Goal: Task Accomplishment & Management: Manage account settings

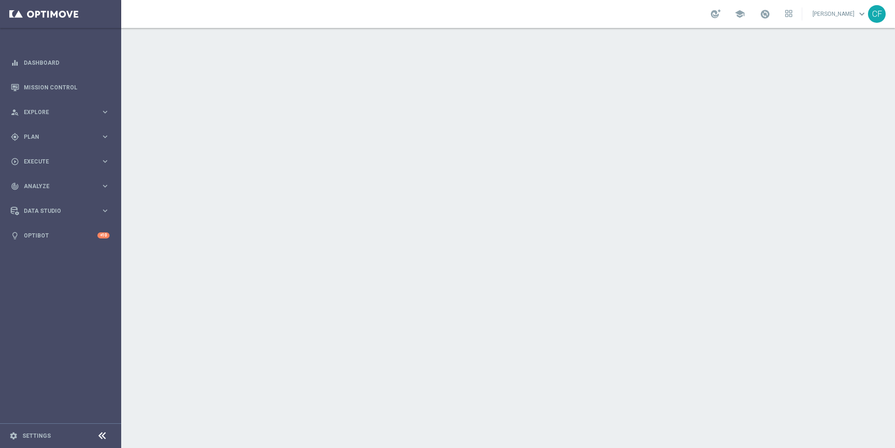
click at [866, 14] on span "keyboard_arrow_down" at bounding box center [862, 14] width 10 height 10
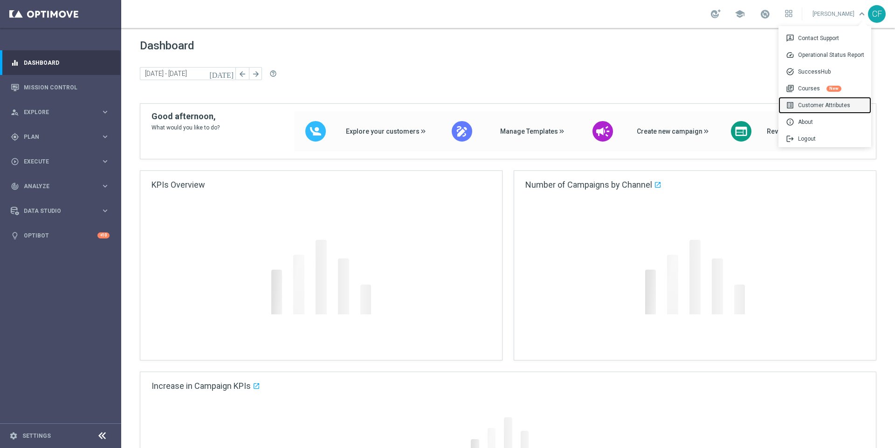
click at [821, 102] on div "list_alt Customer Attributes" at bounding box center [824, 105] width 93 height 17
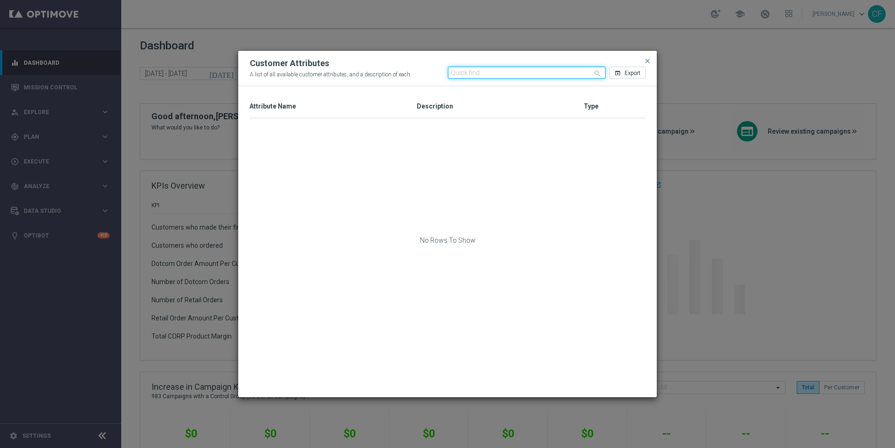
click at [484, 73] on input "text" at bounding box center [527, 73] width 158 height 12
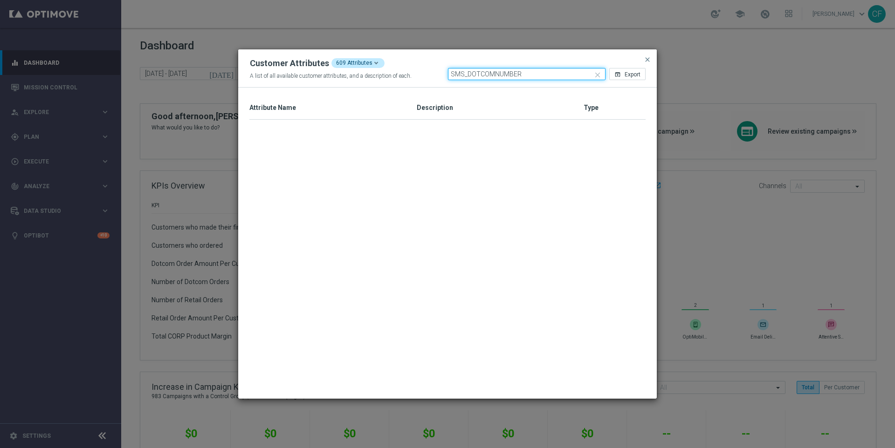
click at [496, 77] on input "SMS_DOTCOMNUMBER" at bounding box center [527, 74] width 158 height 12
click at [495, 77] on input "SMS_DOTCOMNUMBER" at bounding box center [527, 74] width 158 height 12
click at [619, 200] on div at bounding box center [447, 254] width 396 height 268
click at [549, 74] on input "SMS_DOTCOMNUMBER" at bounding box center [527, 74] width 158 height 12
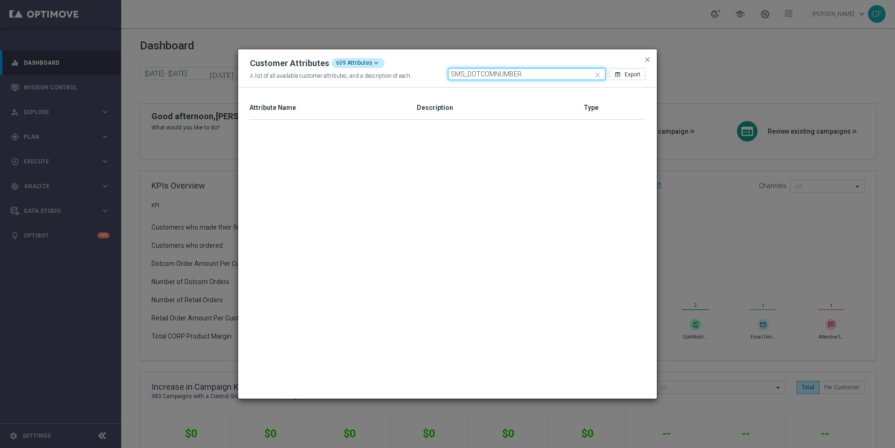
click at [549, 73] on input "SMS_DOTCOMNUMBER" at bounding box center [527, 74] width 158 height 12
click at [546, 73] on input "SMS_DOTCOMNUMBER" at bounding box center [527, 74] width 158 height 12
click at [510, 75] on input "SMS_DOTCOMNUMBER" at bounding box center [527, 74] width 158 height 12
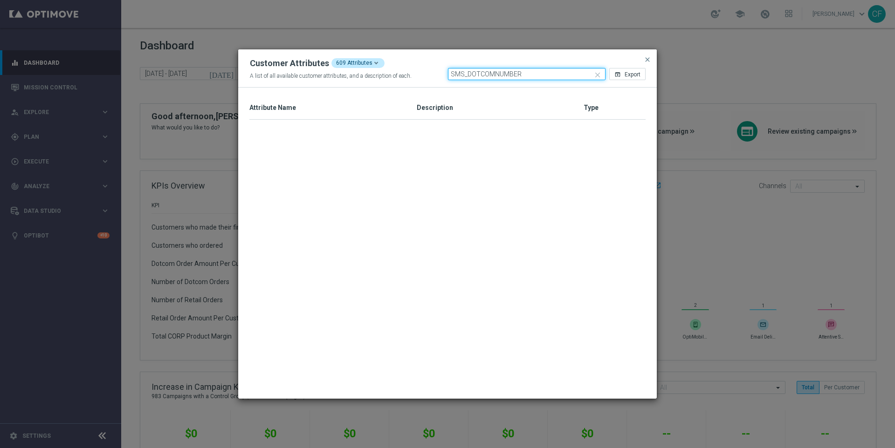
click at [510, 75] on input "SMS_DOTCOMNUMBER" at bounding box center [527, 74] width 158 height 12
type input "A"
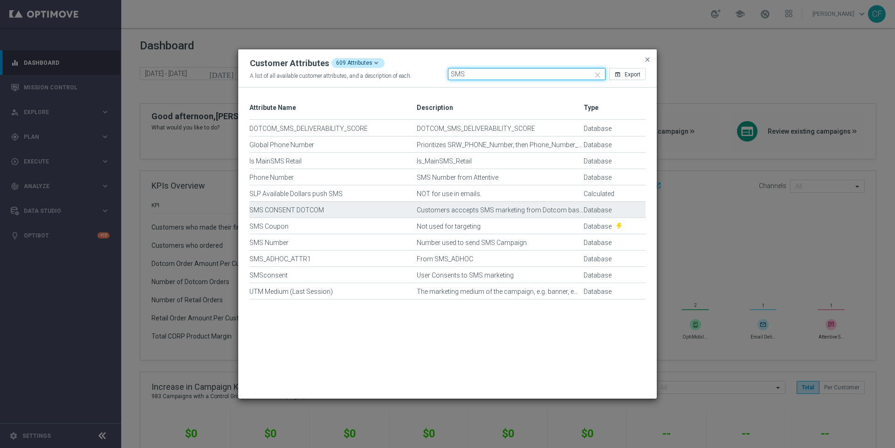
type input "SMS"
click at [296, 214] on div "SMS CONSENT DOTCOM" at bounding box center [332, 215] width 167 height 16
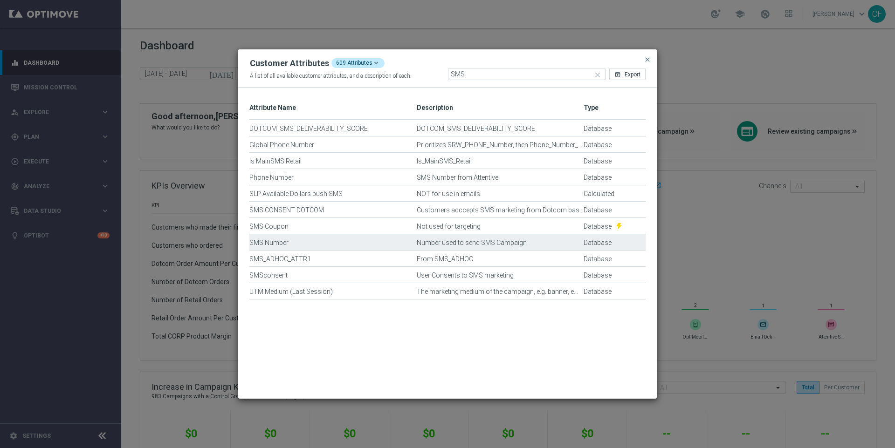
click at [290, 240] on div "SMS Number" at bounding box center [332, 247] width 167 height 16
click at [256, 241] on div "SMS Number" at bounding box center [332, 247] width 167 height 16
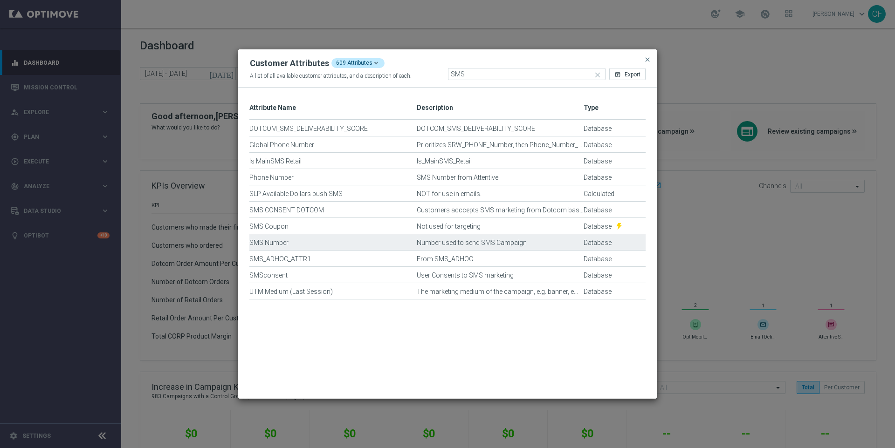
click at [256, 241] on div "SMS Number" at bounding box center [332, 247] width 167 height 16
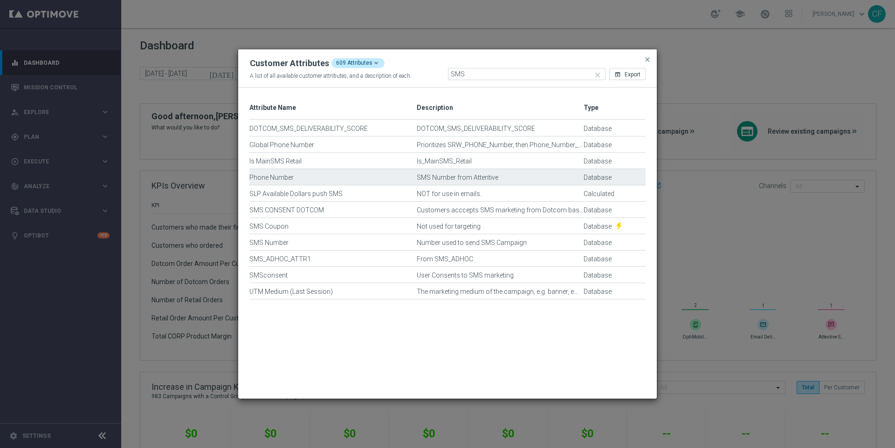
click at [260, 178] on div "Phone Number" at bounding box center [332, 182] width 167 height 16
click at [559, 181] on div "SMS Number from Attentive" at bounding box center [500, 182] width 167 height 16
click at [542, 178] on div "SMS Number from Attentive" at bounding box center [500, 182] width 167 height 16
click at [480, 174] on div "SMS Number from Attentive" at bounding box center [500, 182] width 167 height 16
click at [269, 178] on div "Phone Number" at bounding box center [332, 182] width 167 height 16
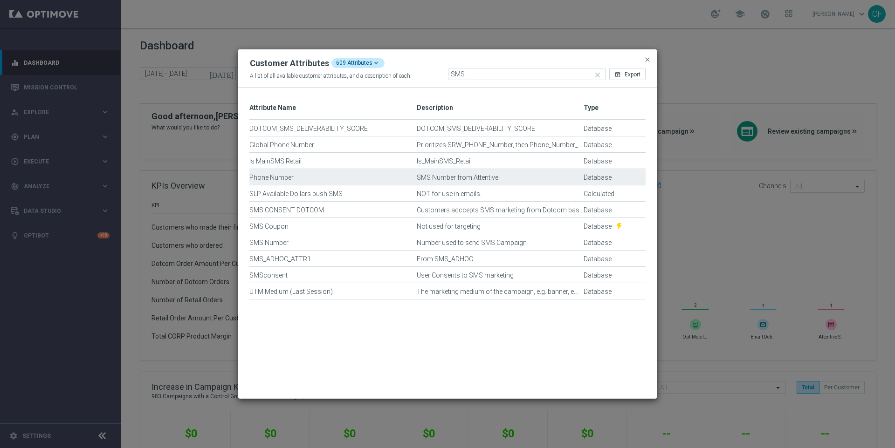
click at [269, 178] on div "Phone Number" at bounding box center [332, 182] width 167 height 16
drag, startPoint x: 309, startPoint y: 181, endPoint x: 293, endPoint y: 183, distance: 16.4
click at [308, 182] on div "Phone Number" at bounding box center [332, 182] width 167 height 16
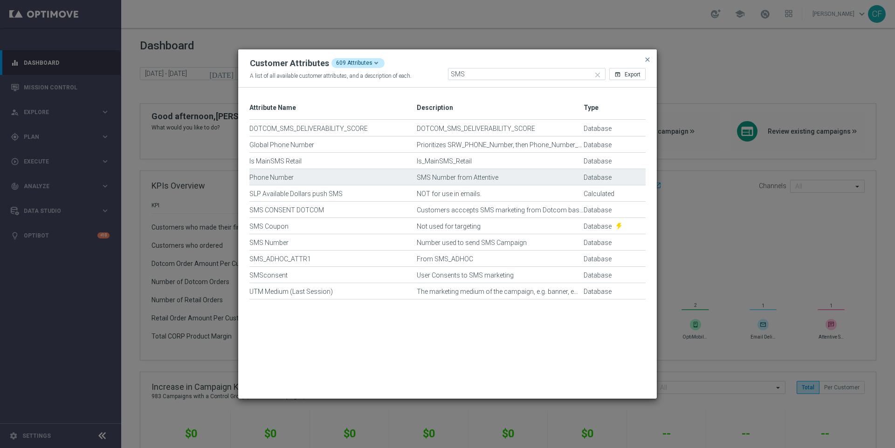
click at [263, 178] on div "Phone Number" at bounding box center [332, 182] width 167 height 16
click at [305, 179] on div "Phone Number" at bounding box center [332, 182] width 167 height 16
drag, startPoint x: 290, startPoint y: 178, endPoint x: 285, endPoint y: 179, distance: 4.8
click at [289, 178] on div "Phone Number" at bounding box center [332, 182] width 167 height 16
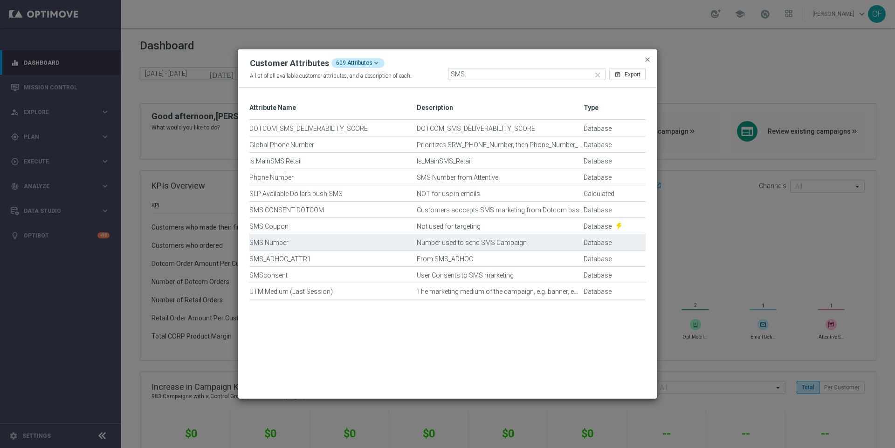
click at [262, 244] on div "SMS Number" at bounding box center [332, 247] width 167 height 16
click at [288, 243] on div "SMS Number" at bounding box center [332, 247] width 167 height 16
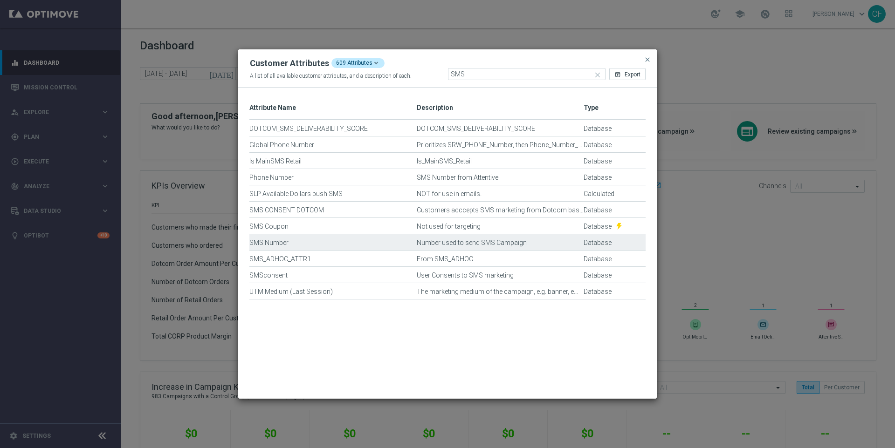
click at [266, 243] on div "SMS Number" at bounding box center [332, 247] width 167 height 16
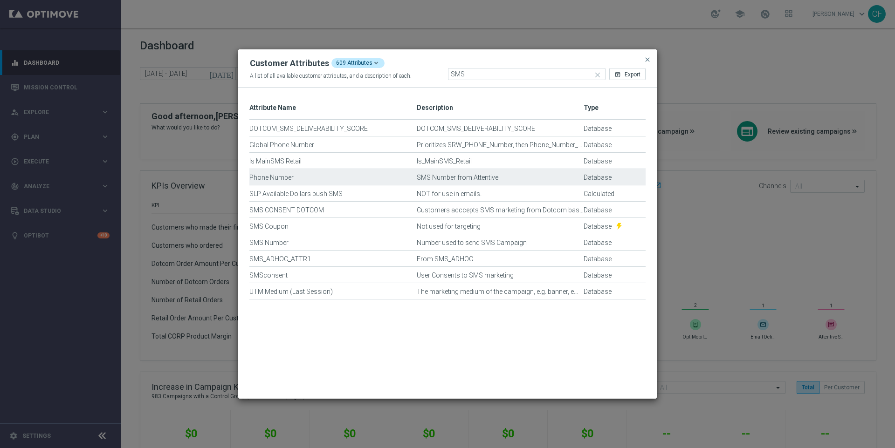
click at [279, 181] on div "Phone Number" at bounding box center [332, 182] width 167 height 16
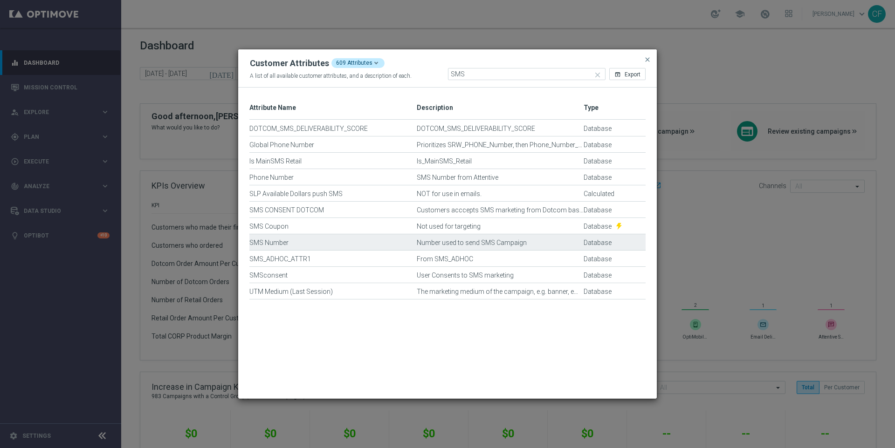
click at [286, 242] on div "SMS Number" at bounding box center [332, 247] width 167 height 16
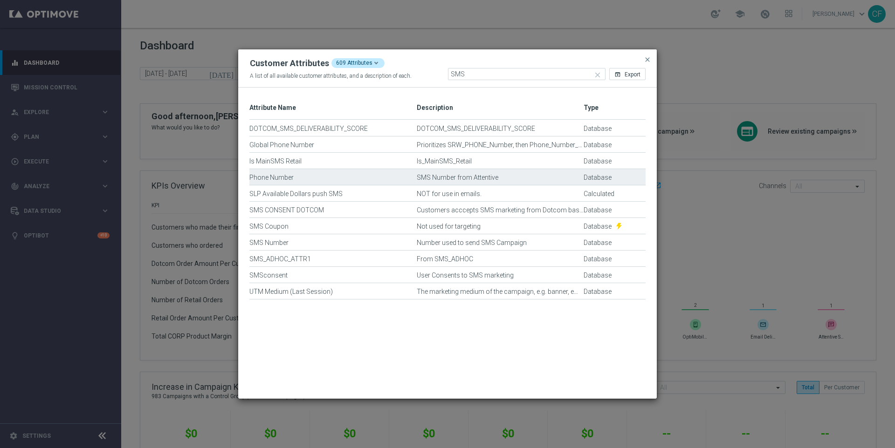
click at [285, 176] on div "Phone Number" at bounding box center [332, 182] width 167 height 16
click at [285, 179] on div "Phone Number" at bounding box center [332, 182] width 167 height 16
click at [290, 178] on div "Phone Number" at bounding box center [332, 182] width 167 height 16
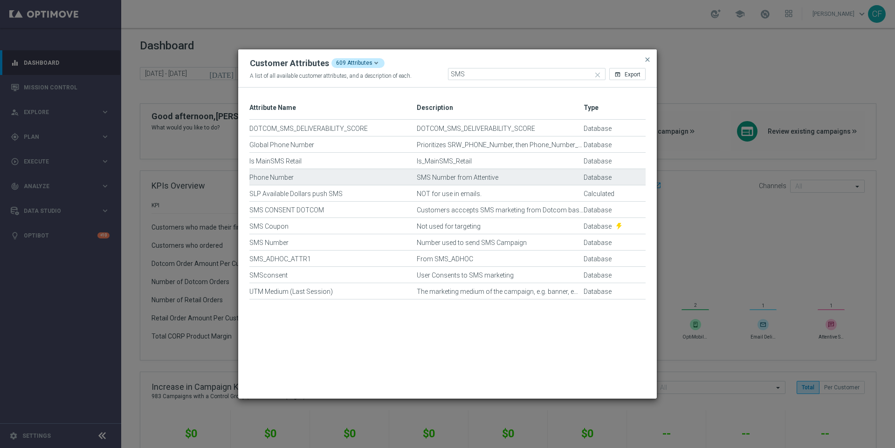
click at [282, 172] on div "Phone Number SMS Number from Attentive Database" at bounding box center [447, 177] width 397 height 16
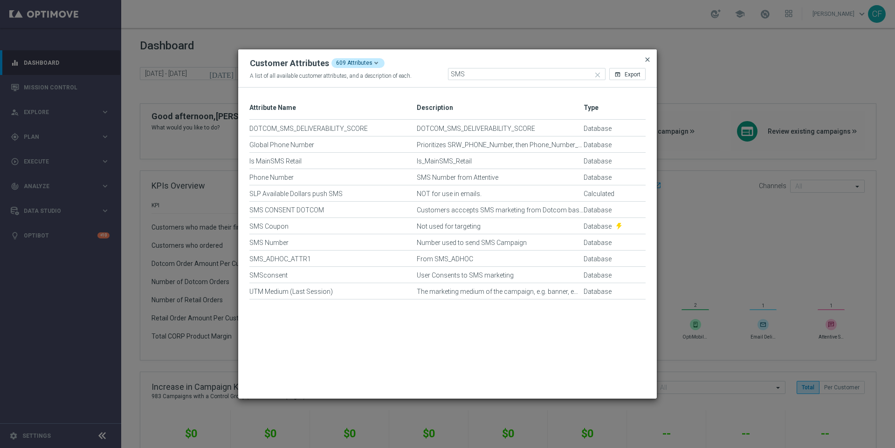
click at [649, 56] on span "close" at bounding box center [647, 59] width 7 height 7
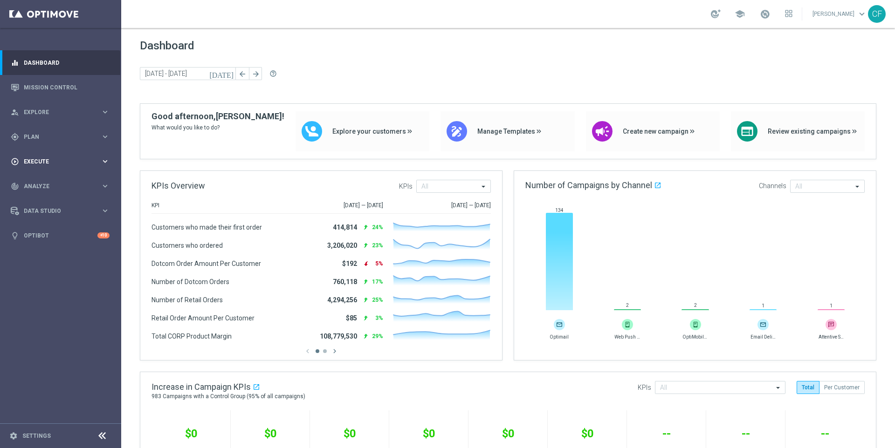
click at [69, 164] on span "Execute" at bounding box center [62, 162] width 77 height 6
click at [72, 146] on div "gps_fixed Plan keyboard_arrow_right" at bounding box center [60, 136] width 120 height 25
click at [70, 158] on link "Target Groups" at bounding box center [60, 155] width 73 height 7
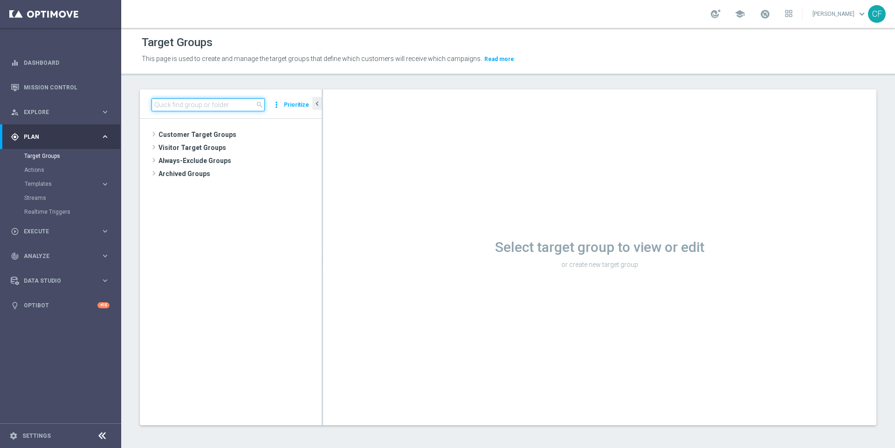
click at [194, 103] on input at bounding box center [207, 104] width 113 height 13
type input "connor"
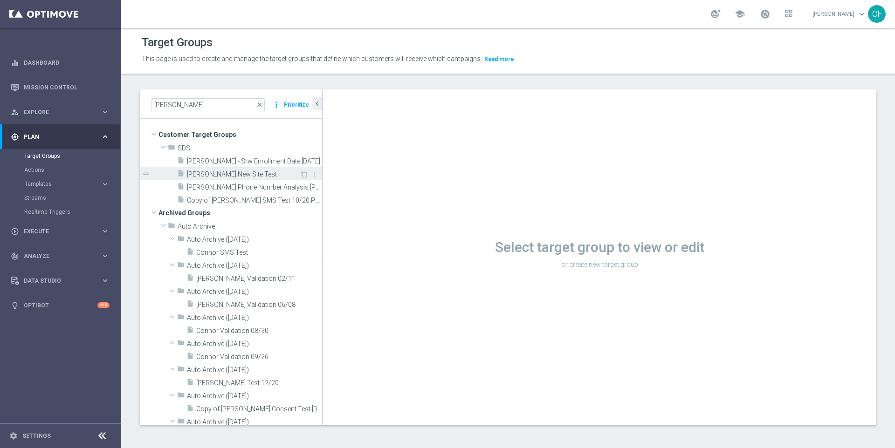
click at [257, 172] on span "Connor New Site Test" at bounding box center [243, 175] width 112 height 8
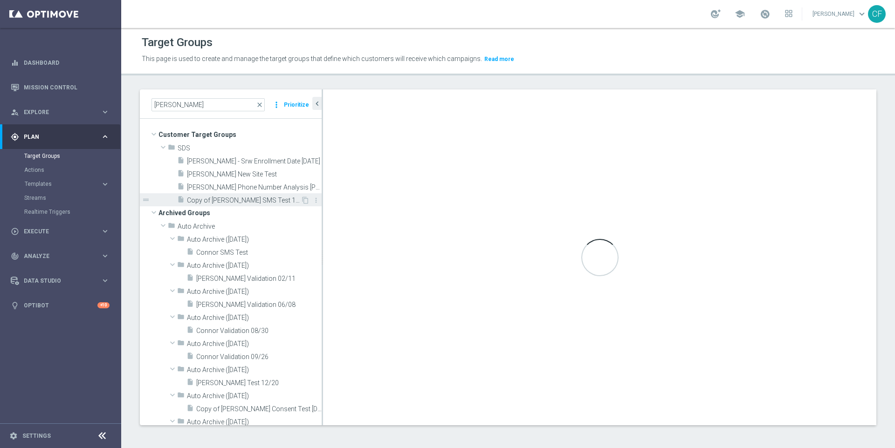
click at [255, 197] on span "Copy of Connor SMS Test 10/20 PROD CHANNEL" at bounding box center [244, 201] width 114 height 8
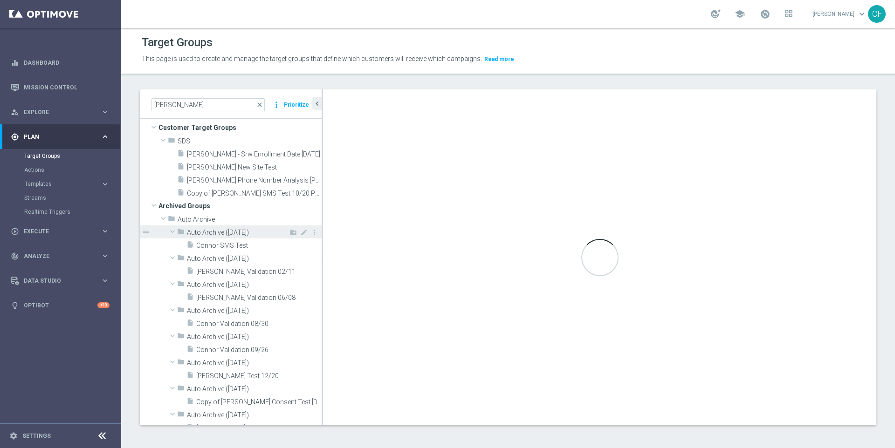
scroll to position [5, 0]
click at [243, 173] on div "insert_drive_file Connor New Site Test" at bounding box center [238, 168] width 122 height 13
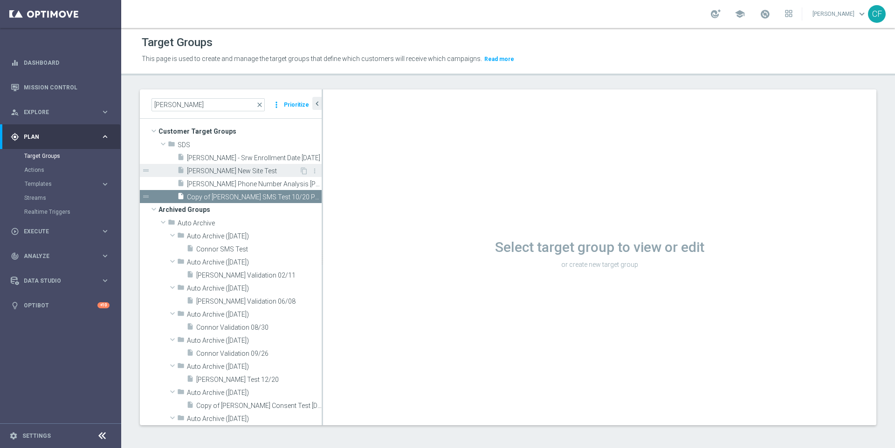
click at [243, 174] on span "Connor New Site Test" at bounding box center [243, 171] width 112 height 8
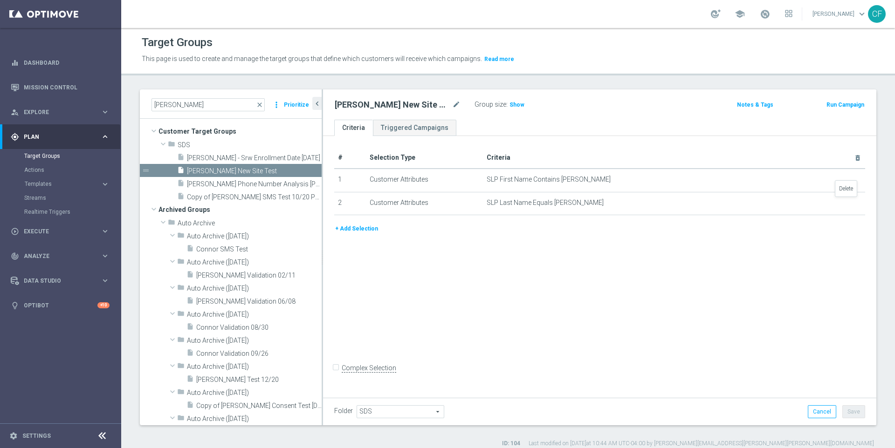
click at [0, 0] on icon "delete_forever" at bounding box center [0, 0] width 0 height 0
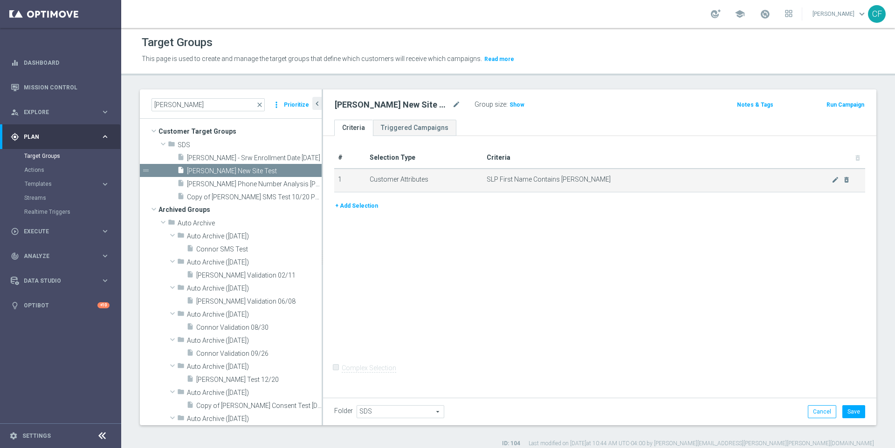
drag, startPoint x: 520, startPoint y: 177, endPoint x: 473, endPoint y: 180, distance: 47.2
click at [519, 177] on span "SLP First Name Contains Wes" at bounding box center [659, 180] width 345 height 8
click at [0, 0] on icon "delete_forever" at bounding box center [0, 0] width 0 height 0
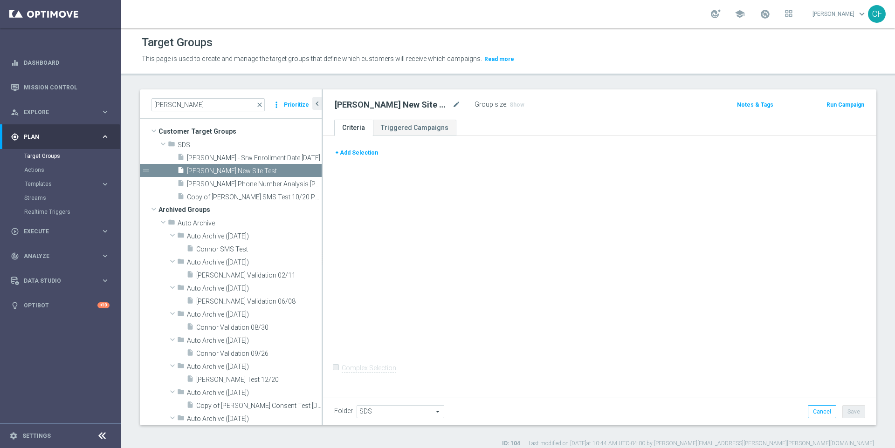
click at [350, 150] on button "+ Add Selection" at bounding box center [356, 153] width 45 height 10
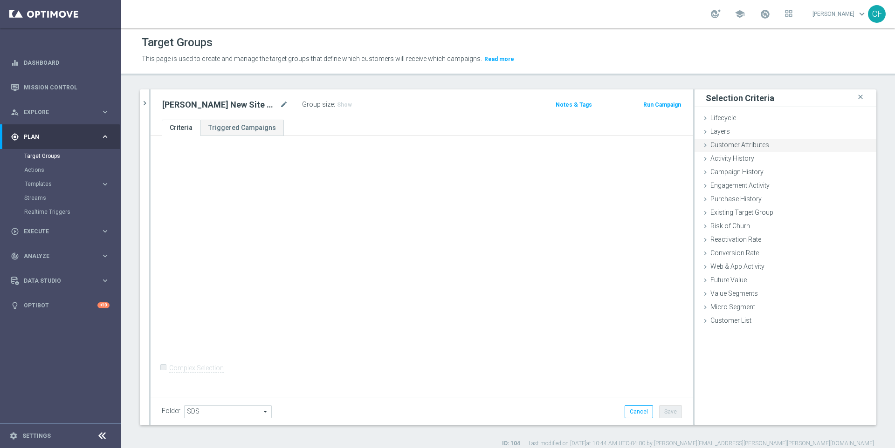
click at [753, 147] on span "Customer Attributes" at bounding box center [739, 144] width 59 height 7
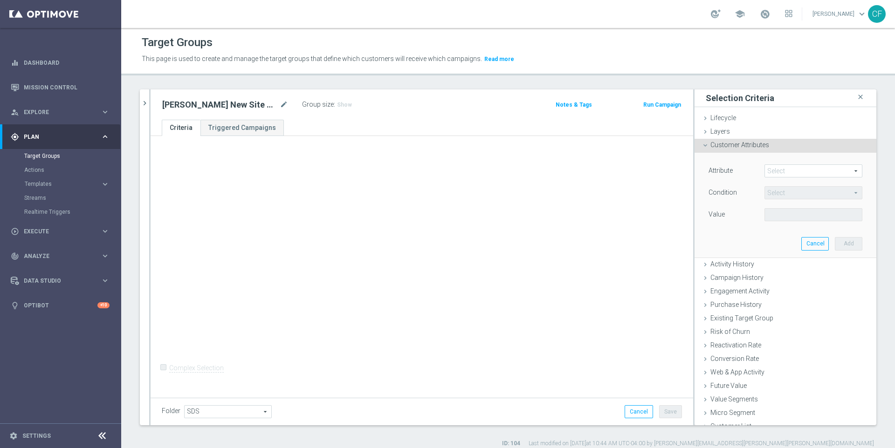
click at [783, 168] on span at bounding box center [813, 171] width 97 height 12
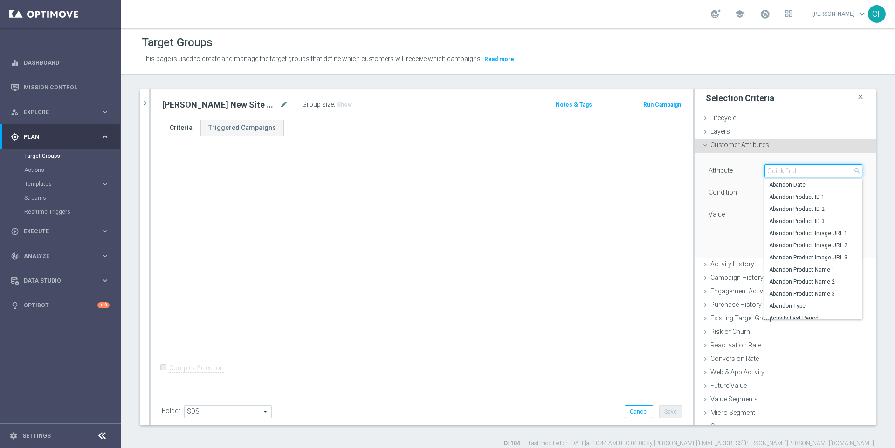
click at [782, 173] on input "search" at bounding box center [813, 171] width 98 height 13
type input "email"
click at [775, 239] on span "Email" at bounding box center [813, 237] width 89 height 7
type input "Email"
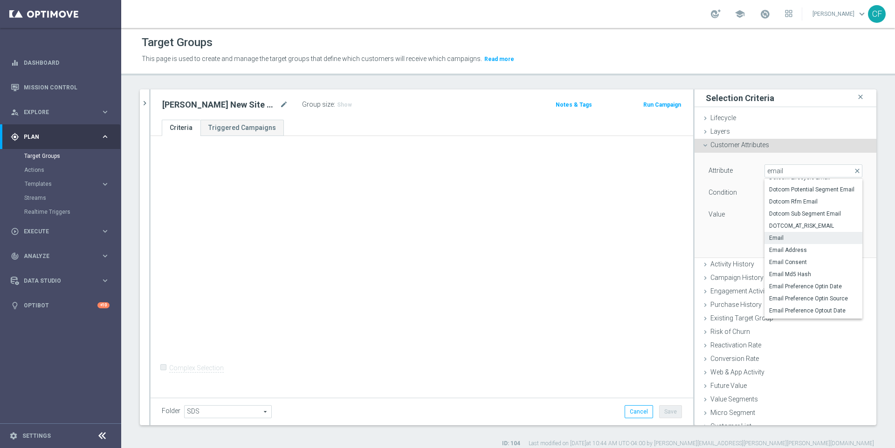
type input "Equals"
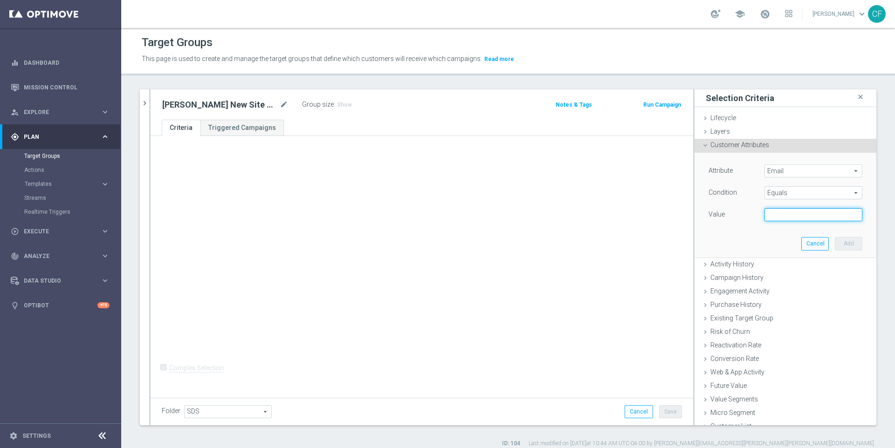
click at [796, 213] on input "text" at bounding box center [813, 214] width 98 height 13
type input "connordflynn@gmail.com"
click at [841, 238] on button "Add" at bounding box center [849, 243] width 28 height 13
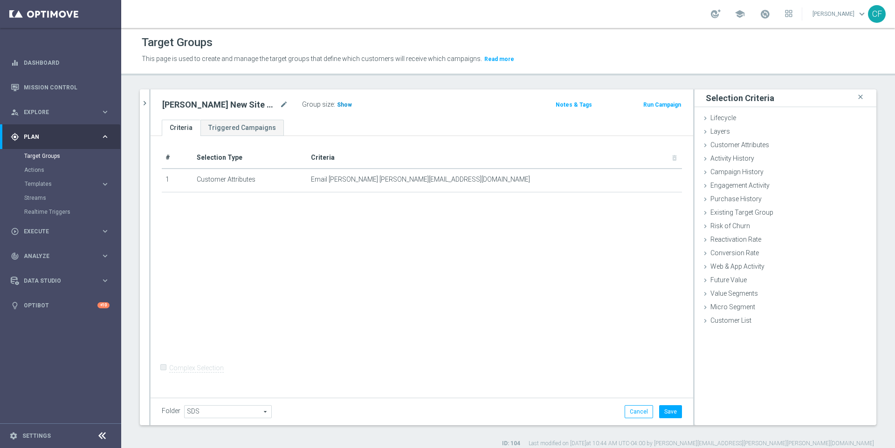
click at [318, 104] on div "Group size : Show" at bounding box center [348, 103] width 93 height 11
click at [337, 104] on span "Show" at bounding box center [344, 105] width 15 height 7
click at [653, 179] on icon "mode_edit" at bounding box center [652, 179] width 7 height 7
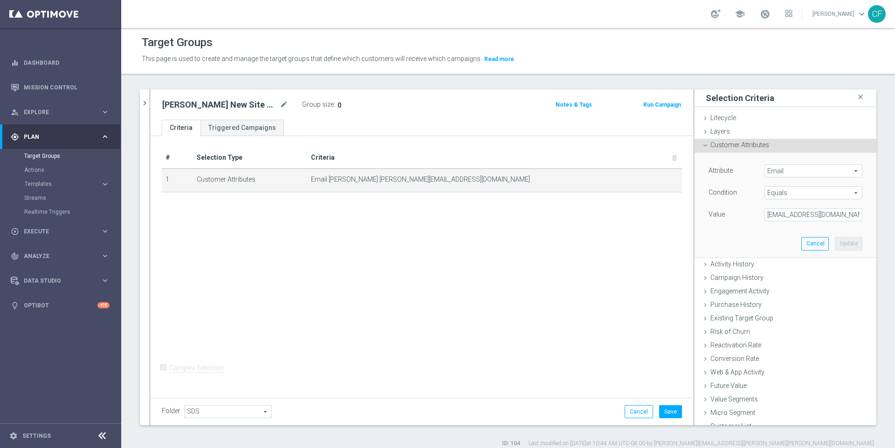
click at [800, 168] on span "Email" at bounding box center [813, 171] width 97 height 12
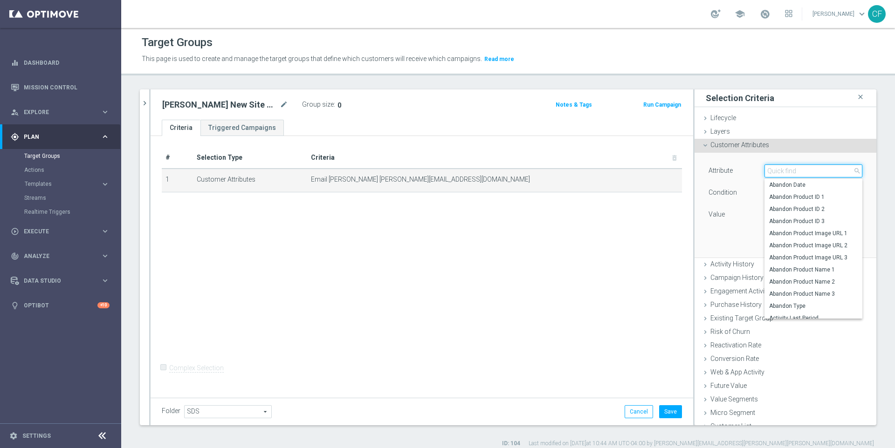
click at [794, 174] on input "search" at bounding box center [813, 171] width 98 height 13
type input "sms"
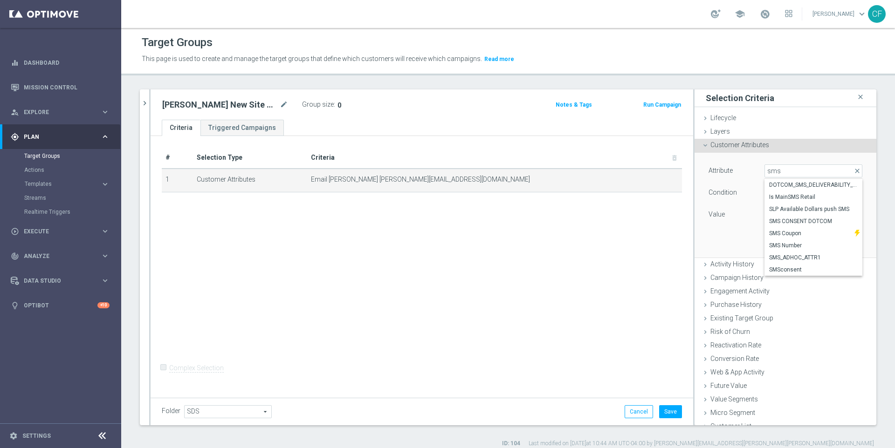
click at [814, 242] on span "SMS Number" at bounding box center [813, 245] width 89 height 7
type input "SMS Number"
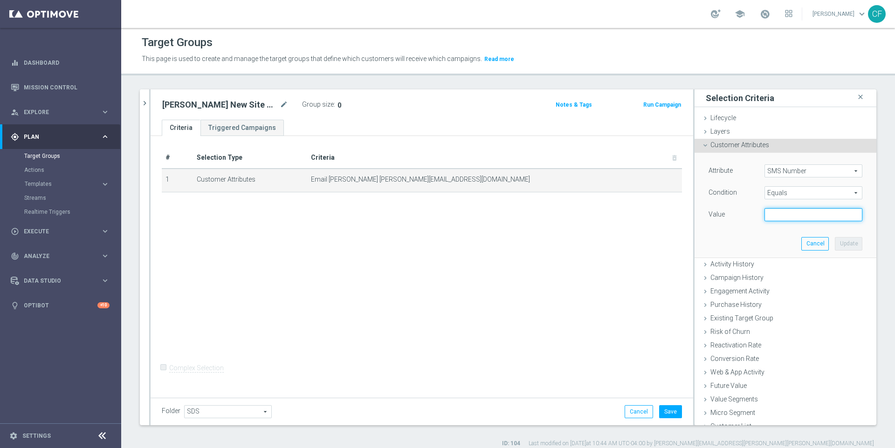
click at [816, 211] on input "text" at bounding box center [813, 214] width 98 height 13
type input "6"
type input "15086419705"
click at [857, 244] on button "Update" at bounding box center [849, 243] width 28 height 13
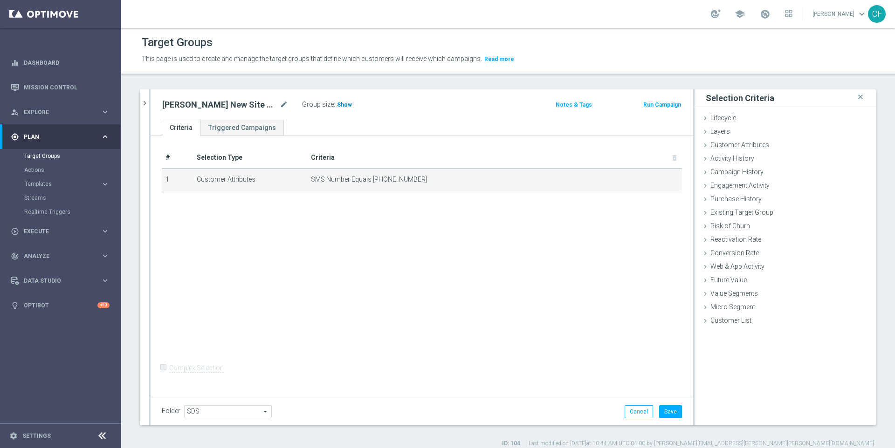
click at [337, 104] on span "Show" at bounding box center [344, 105] width 15 height 7
click at [669, 412] on button "Save" at bounding box center [670, 412] width 23 height 13
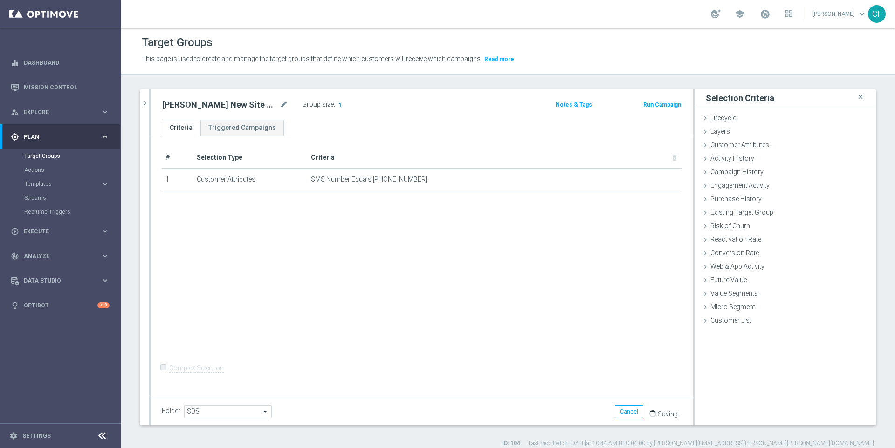
click at [337, 102] on span "1" at bounding box center [339, 106] width 5 height 9
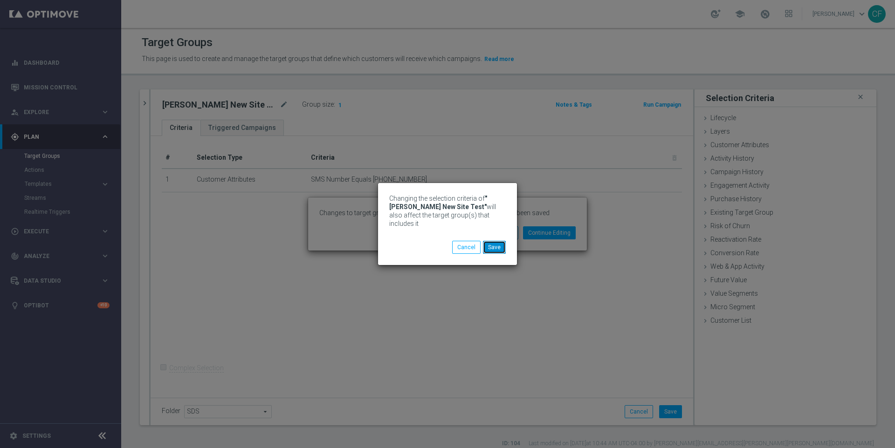
click at [489, 241] on button "Save" at bounding box center [494, 247] width 23 height 13
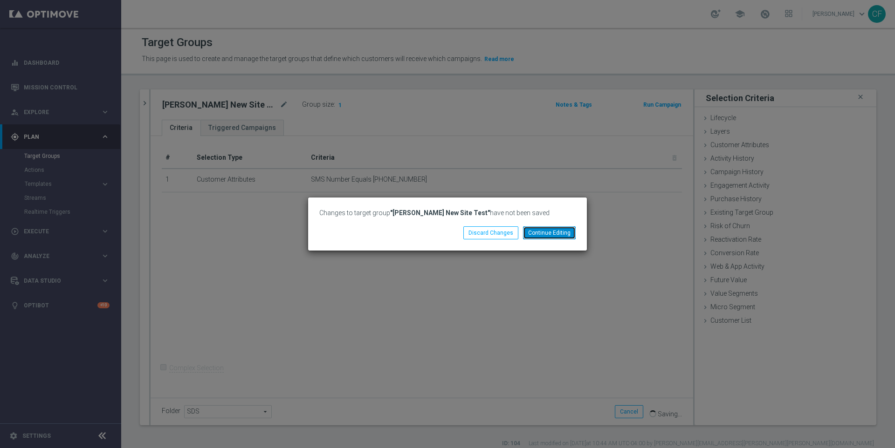
click at [547, 232] on button "Continue Editing" at bounding box center [549, 233] width 53 height 13
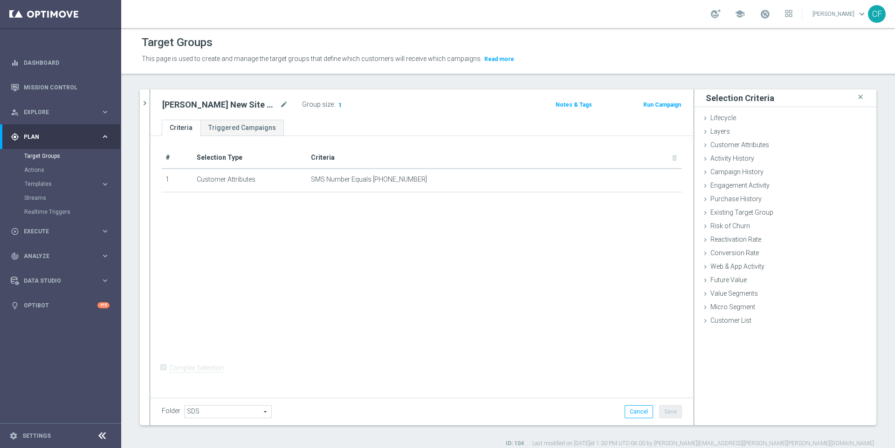
click at [337, 102] on span "1" at bounding box center [339, 106] width 5 height 9
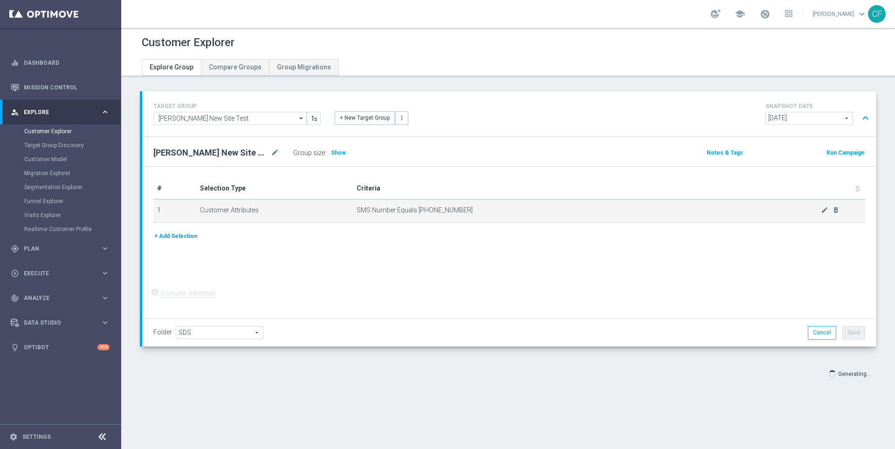
click at [440, 212] on span "SMS Number Equals 15086419705" at bounding box center [589, 211] width 465 height 8
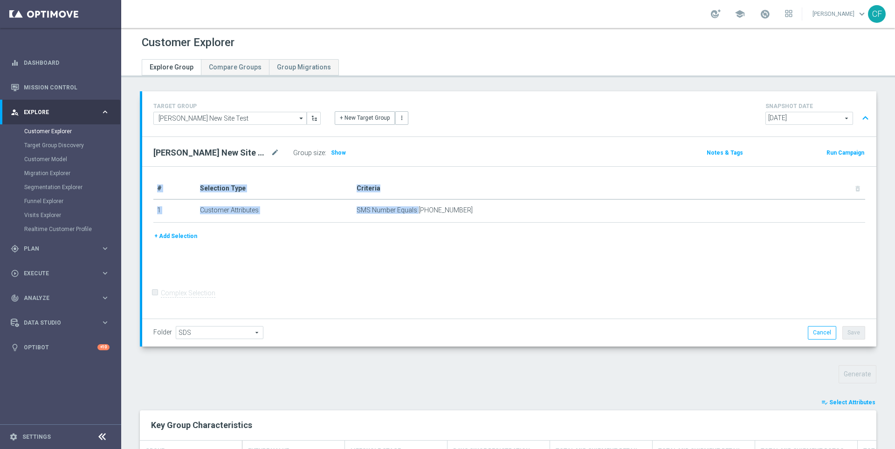
scroll to position [21, 0]
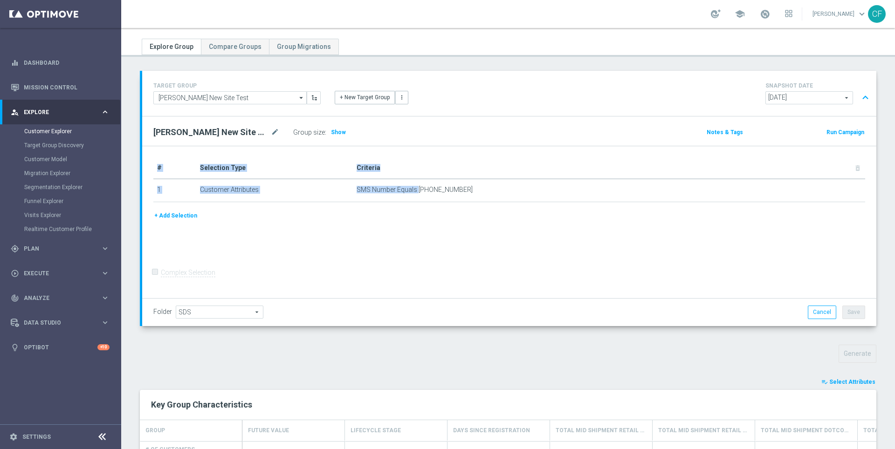
drag, startPoint x: 862, startPoint y: 382, endPoint x: 746, endPoint y: 342, distance: 122.6
click at [862, 382] on span "Select Attributes" at bounding box center [852, 382] width 46 height 7
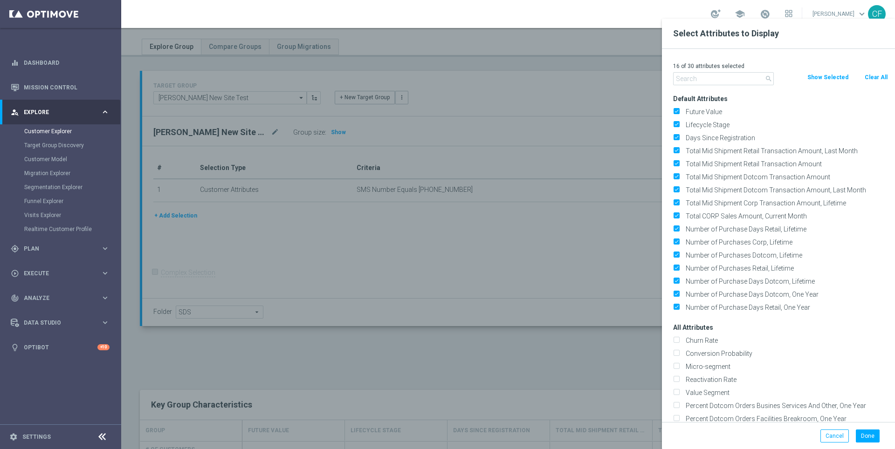
click at [875, 78] on button "Clear All" at bounding box center [876, 77] width 25 height 10
checkbox input "false"
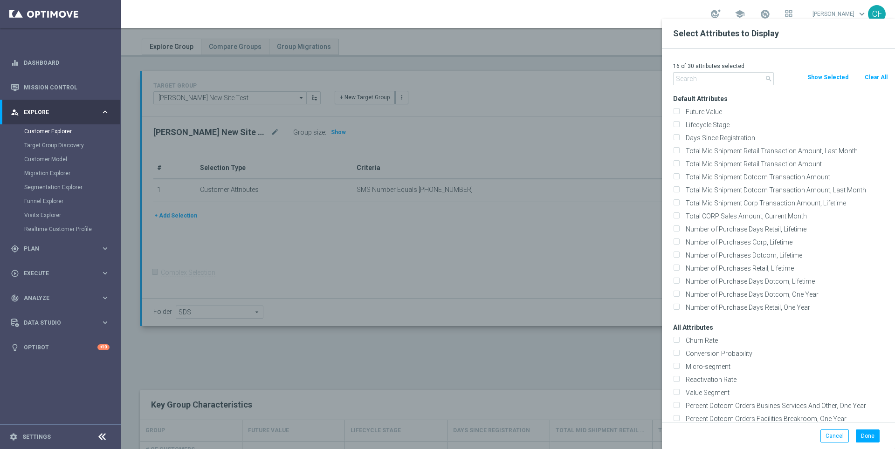
checkbox input "false"
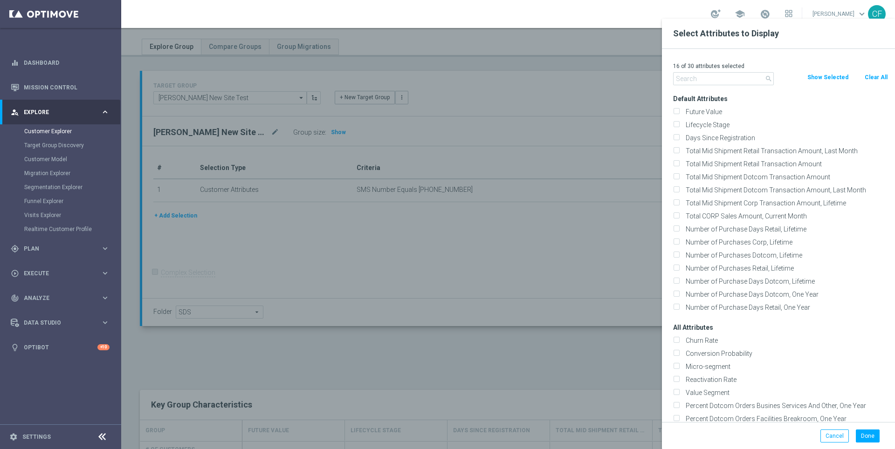
checkbox input "false"
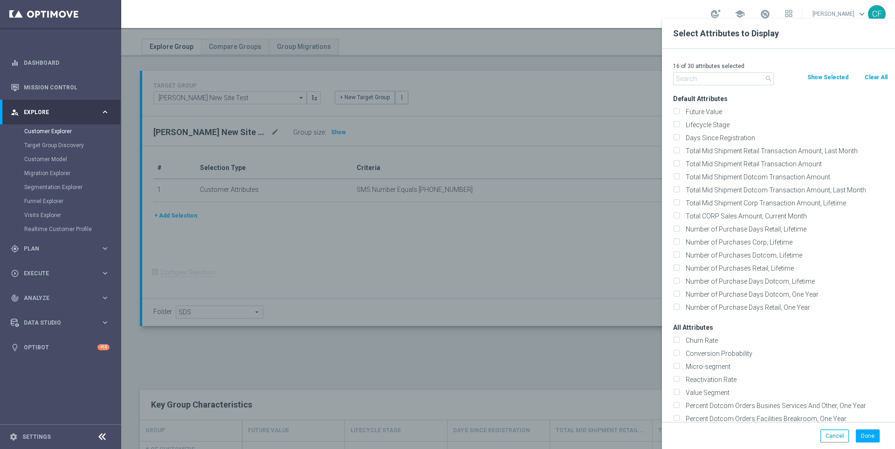
checkbox input "false"
click at [725, 72] on input "text" at bounding box center [723, 78] width 101 height 13
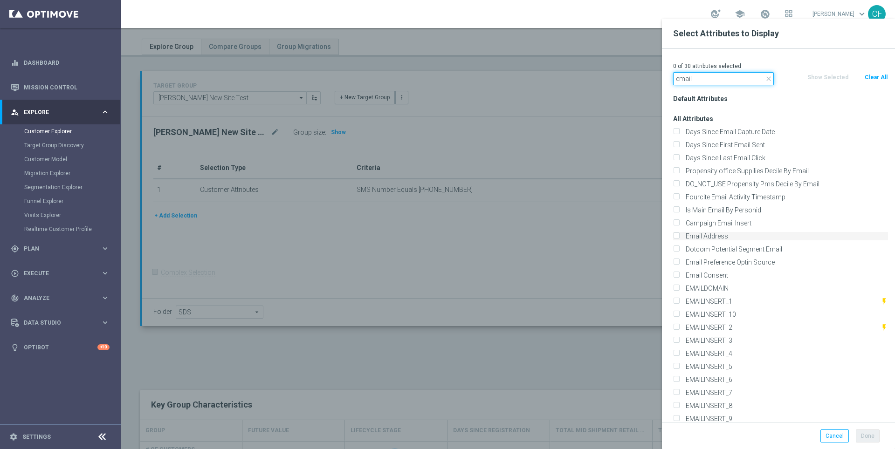
type input "email"
click at [717, 234] on label "Email Address" at bounding box center [785, 236] width 206 height 8
click at [679, 234] on input "Email Address" at bounding box center [676, 237] width 6 height 6
checkbox input "true"
click at [718, 84] on input "email" at bounding box center [723, 78] width 101 height 13
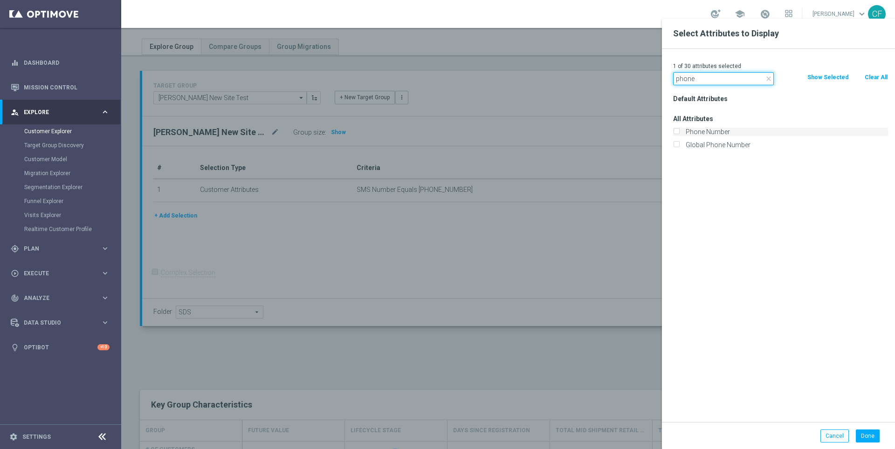
type input "phone"
drag, startPoint x: 712, startPoint y: 130, endPoint x: 711, endPoint y: 121, distance: 9.3
click at [712, 130] on label "Phone Number" at bounding box center [785, 132] width 206 height 8
click at [679, 130] on input "Phone Number" at bounding box center [676, 133] width 6 height 6
checkbox input "true"
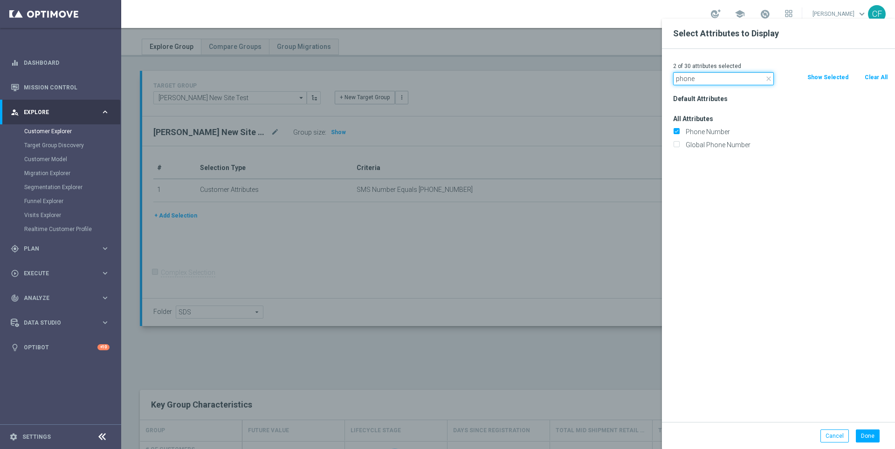
click at [716, 72] on div "2 of 30 attributes selected close phone Clear All Show Selected Default Attribu…" at bounding box center [778, 235] width 233 height 373
click at [716, 75] on input "phone" at bounding box center [723, 78] width 101 height 13
type input "sms"
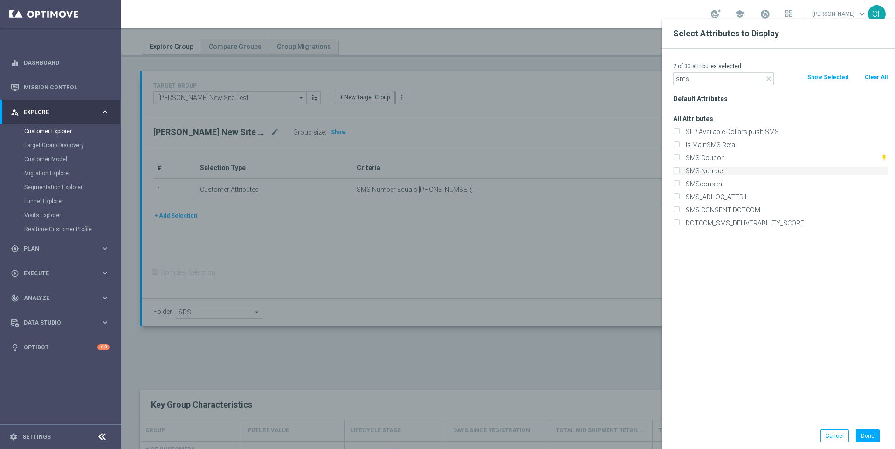
click at [716, 172] on label "SMS Number" at bounding box center [785, 171] width 206 height 8
click at [716, 178] on div "SMSconsent" at bounding box center [780, 184] width 229 height 13
click at [715, 173] on label "SMS Number" at bounding box center [785, 171] width 206 height 8
click at [679, 173] on input "SMS Number" at bounding box center [676, 172] width 6 height 6
checkbox input "true"
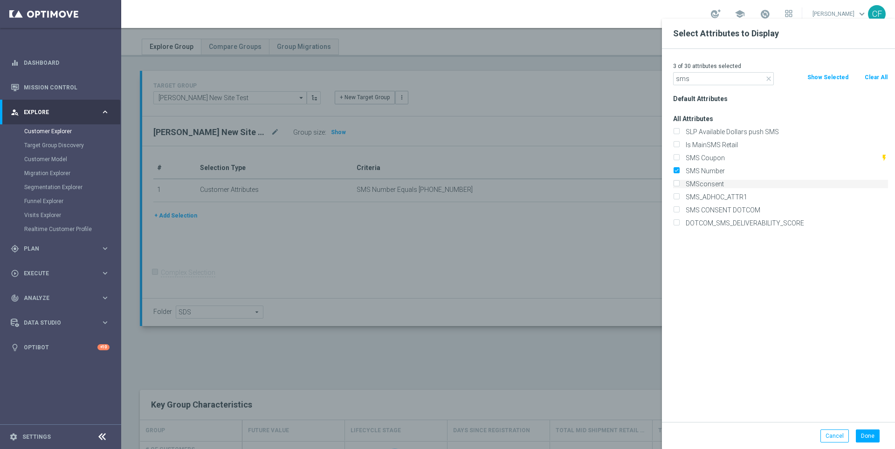
click at [714, 182] on label "SMSconsent" at bounding box center [785, 184] width 206 height 8
click at [679, 182] on input "SMSconsent" at bounding box center [676, 185] width 6 height 6
checkbox input "true"
click at [865, 436] on button "Done" at bounding box center [868, 436] width 24 height 13
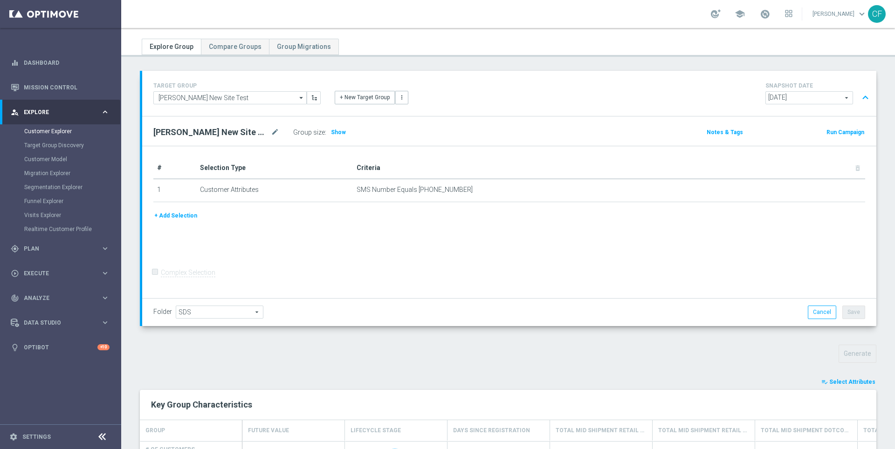
type input "Search"
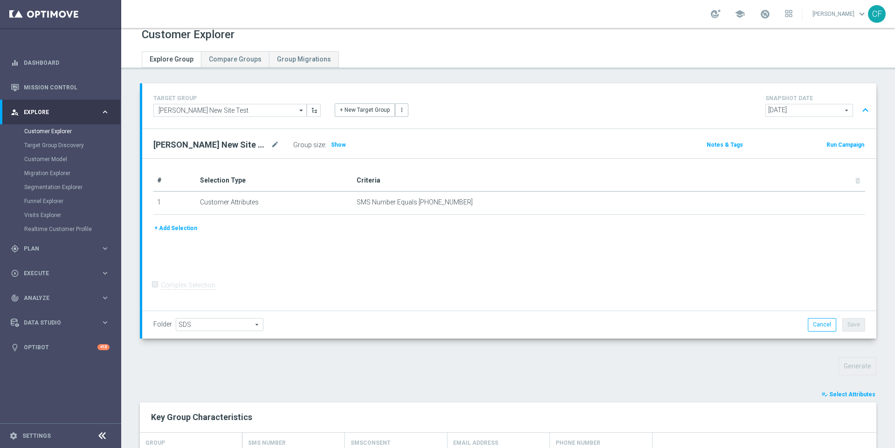
scroll to position [15, 0]
